Goal: Communication & Community: Participate in discussion

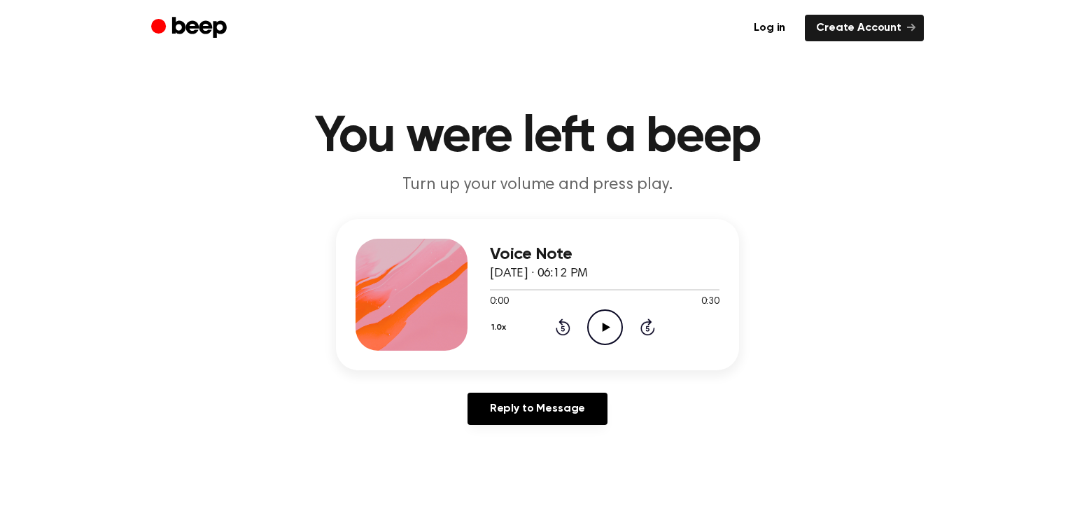
click at [602, 335] on icon "Play Audio" at bounding box center [605, 327] width 36 height 36
click at [496, 290] on div at bounding box center [605, 288] width 230 height 11
click at [594, 321] on icon "Pause Audio" at bounding box center [605, 327] width 36 height 36
click at [493, 292] on div at bounding box center [605, 288] width 230 height 11
click at [605, 325] on icon at bounding box center [606, 327] width 8 height 9
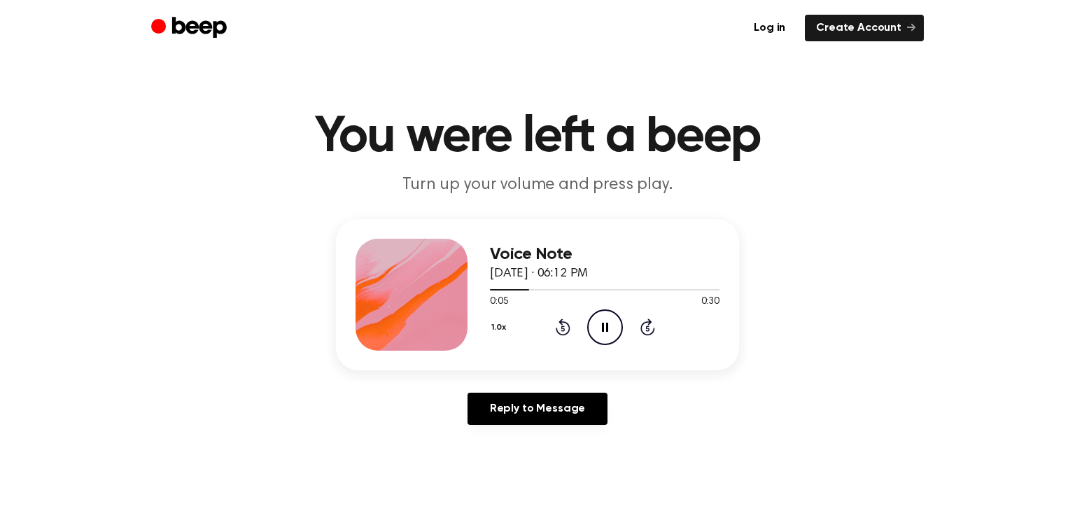
click at [605, 325] on icon "Pause Audio" at bounding box center [605, 327] width 36 height 36
click at [605, 325] on icon at bounding box center [606, 327] width 8 height 9
click at [605, 325] on icon "Pause Audio" at bounding box center [605, 327] width 36 height 36
click at [605, 325] on icon at bounding box center [606, 327] width 8 height 9
click at [598, 318] on icon "Pause Audio" at bounding box center [605, 327] width 36 height 36
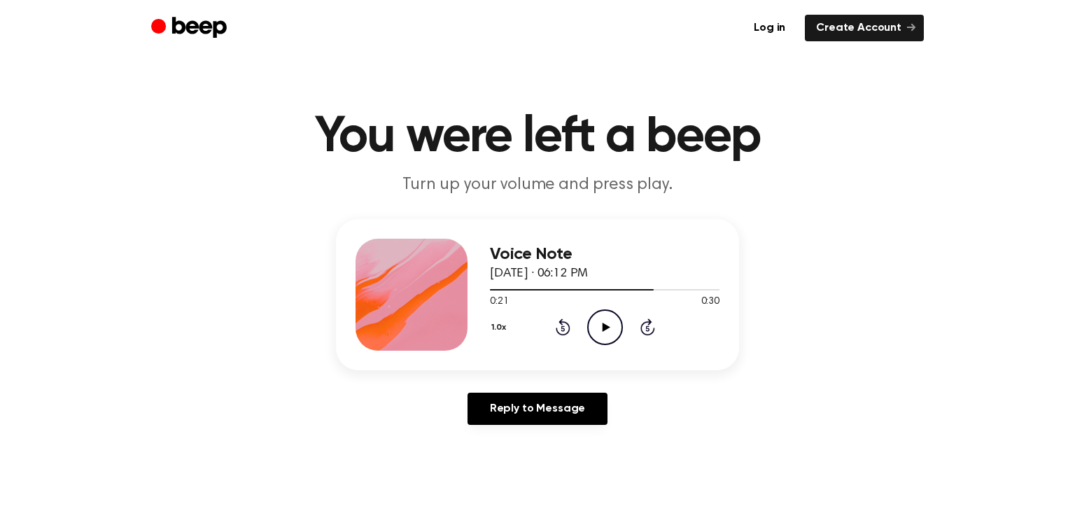
click at [598, 318] on icon "Play Audio" at bounding box center [605, 327] width 36 height 36
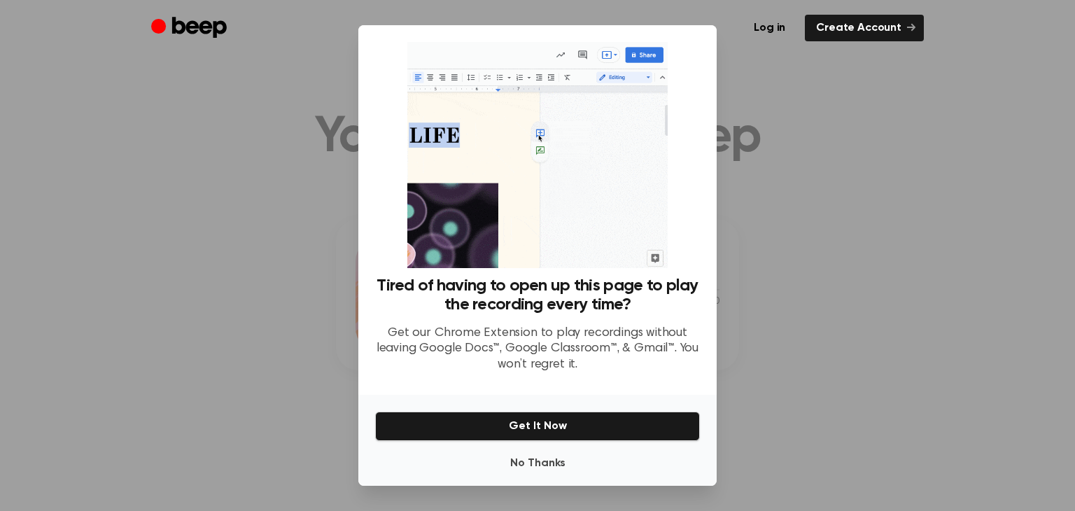
click at [14, 342] on div at bounding box center [537, 255] width 1075 height 511
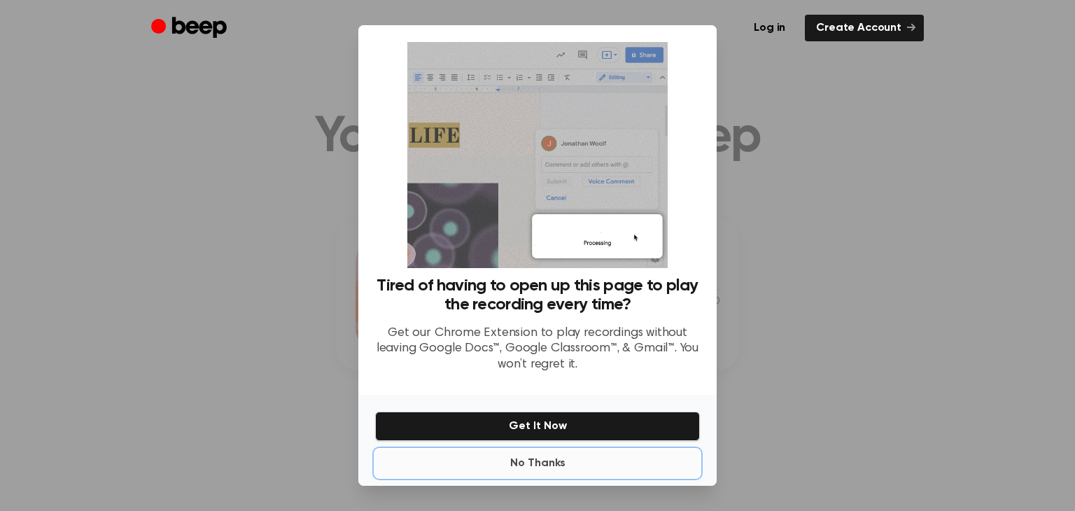
click at [504, 465] on button "No Thanks" at bounding box center [537, 463] width 325 height 28
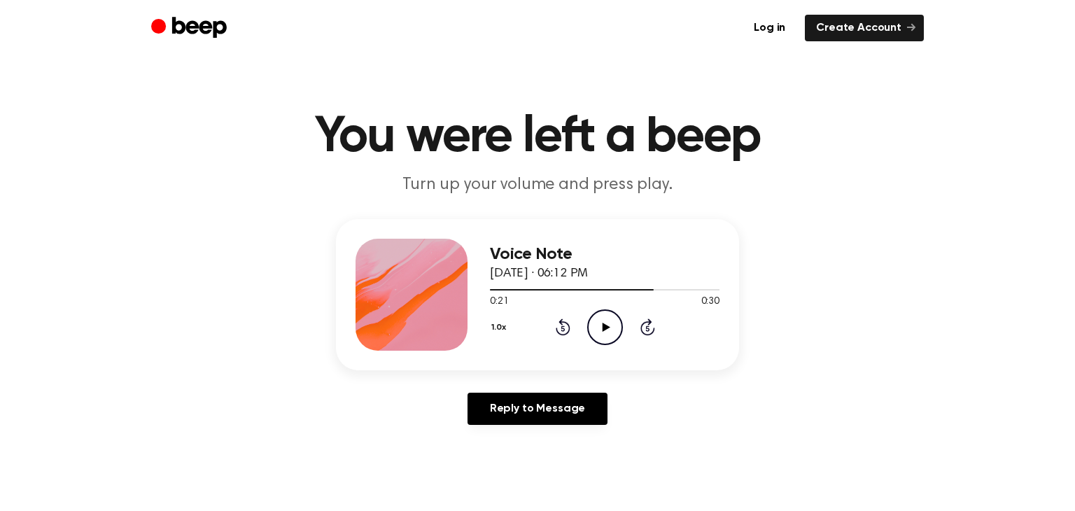
click at [591, 339] on circle at bounding box center [605, 327] width 34 height 34
click at [579, 411] on link "Reply to Message" at bounding box center [538, 409] width 140 height 32
